Goal: Contribute content: Contribute content

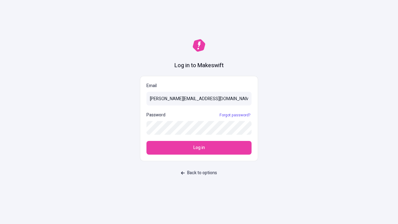
type input "[PERSON_NAME][EMAIL_ADDRESS][DOMAIN_NAME]"
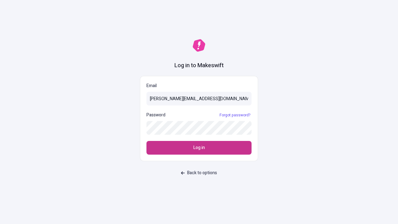
click at [199, 148] on span "Log in" at bounding box center [200, 147] width 12 height 7
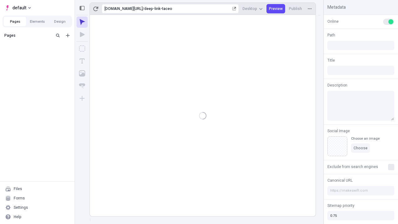
type input "/deep-link-taceo"
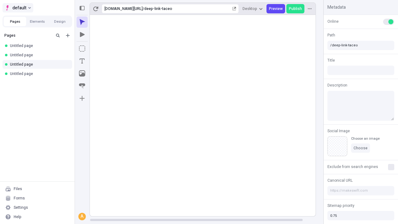
click at [17, 8] on span "default" at bounding box center [19, 7] width 14 height 7
click at [68, 35] on icon "Add new" at bounding box center [68, 36] width 4 height 4
click at [101, 48] on span "Blank page" at bounding box center [104, 48] width 39 height 5
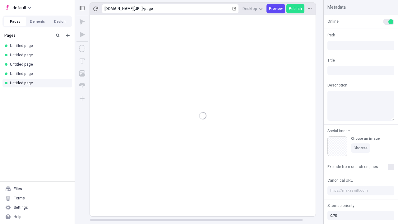
type input "/page"
click at [82, 49] on icon "Box" at bounding box center [82, 48] width 6 height 6
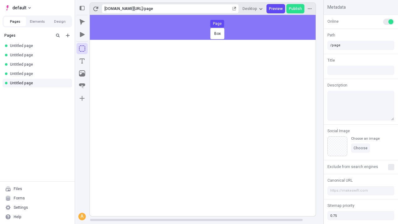
click at [209, 27] on div "Box Page" at bounding box center [199, 112] width 398 height 224
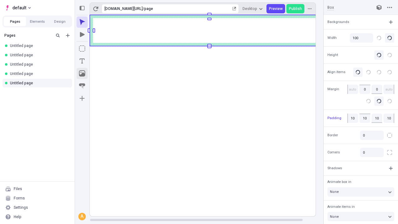
click at [82, 73] on icon "Image" at bounding box center [82, 73] width 6 height 6
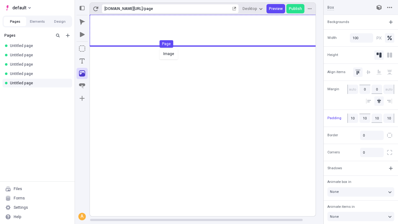
click at [209, 31] on div "Image Page" at bounding box center [199, 112] width 398 height 224
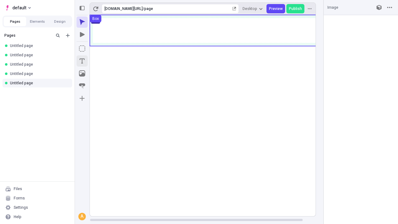
click at [82, 61] on icon "Text" at bounding box center [82, 61] width 5 height 5
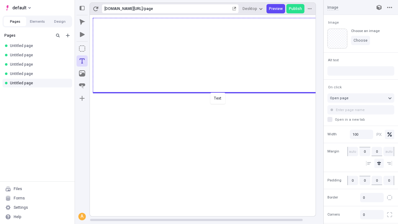
click at [209, 92] on div "Text" at bounding box center [199, 112] width 398 height 224
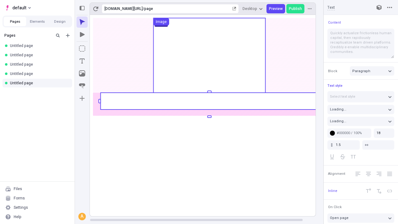
click at [209, 101] on rect at bounding box center [210, 101] width 218 height 17
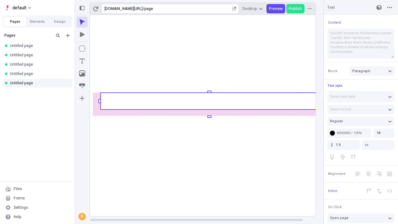
click at [209, 101] on rect at bounding box center [210, 101] width 218 height 17
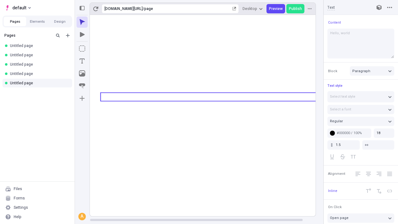
type textarea "Hello, world!"
click at [82, 73] on icon "Image" at bounding box center [82, 73] width 6 height 6
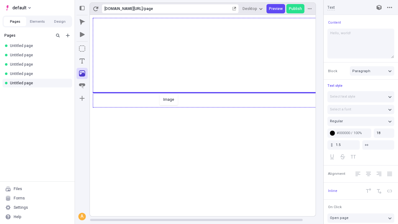
click at [209, 107] on div "Image" at bounding box center [199, 112] width 398 height 224
